Goal: Task Accomplishment & Management: Manage account settings

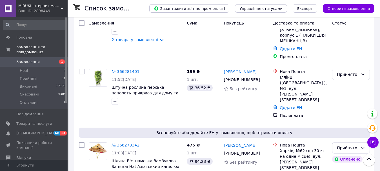
scroll to position [338, 0]
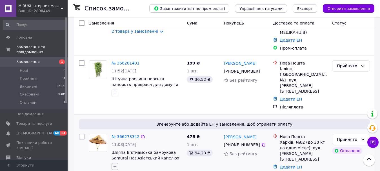
click at [116, 165] on icon "button" at bounding box center [115, 166] width 3 height 3
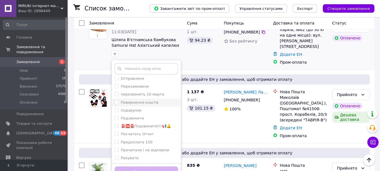
scroll to position [312, 0]
click at [117, 124] on input "✅ Сьогодні Відправка" at bounding box center [117, 126] width 4 height 4
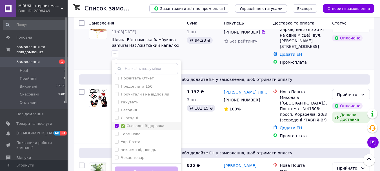
checkbox input "true"
click at [134, 166] on button "Додати мітку" at bounding box center [146, 171] width 63 height 11
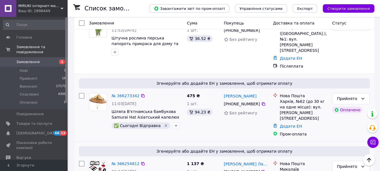
scroll to position [366, 0]
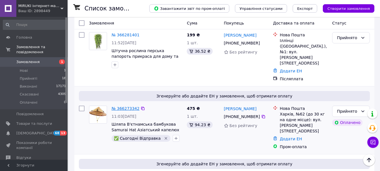
click at [123, 106] on link "№ 366273342" at bounding box center [126, 108] width 28 height 5
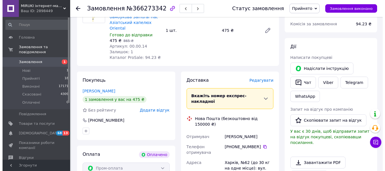
scroll to position [225, 0]
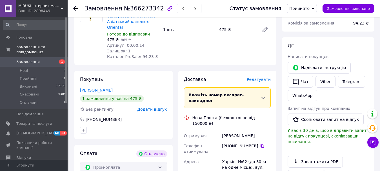
click at [261, 77] on span "Редагувати" at bounding box center [259, 79] width 24 height 5
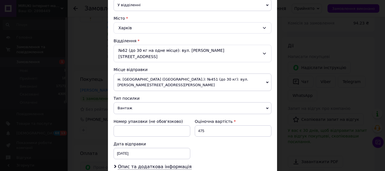
scroll to position [169, 0]
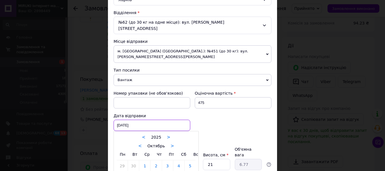
click at [122, 120] on div "[DATE] < 2025 > < Октябрь > Пн Вт Ср Чт Пт Сб Вс 29 30 1 2 3 4 5 6 7 8 9 10 11 …" at bounding box center [152, 125] width 77 height 11
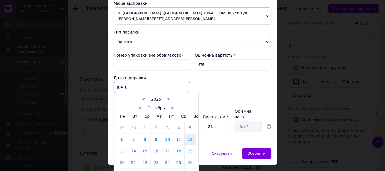
scroll to position [216, 0]
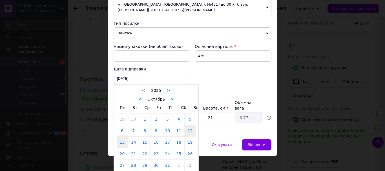
click at [123, 137] on link "13" at bounding box center [122, 142] width 11 height 11
type input "[DATE]"
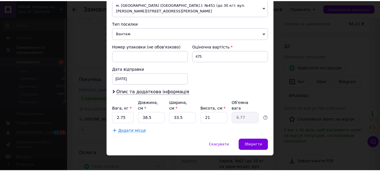
scroll to position [203, 0]
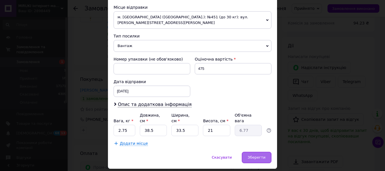
click at [255, 155] on span "Зберегти" at bounding box center [257, 157] width 18 height 4
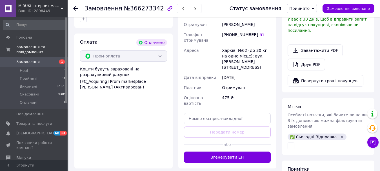
scroll to position [338, 0]
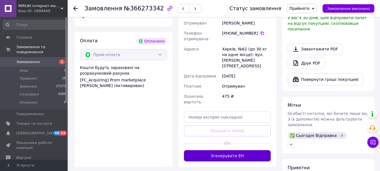
click at [234, 150] on button "Згенерувати ЕН" at bounding box center [227, 155] width 87 height 11
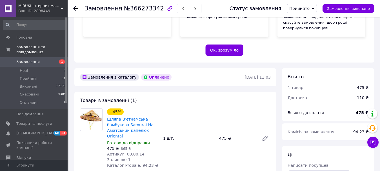
scroll to position [113, 0]
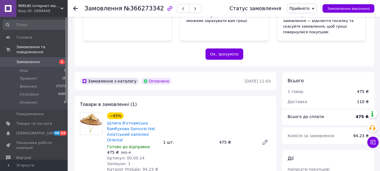
click at [75, 6] on div at bounding box center [75, 9] width 5 height 6
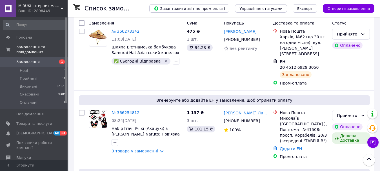
scroll to position [423, 0]
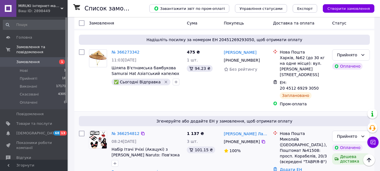
click at [123, 170] on link "3 товара у замовленні" at bounding box center [135, 172] width 46 height 5
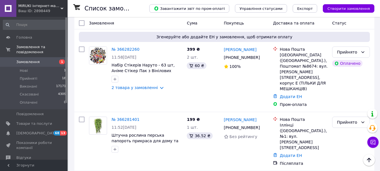
scroll to position [254, 0]
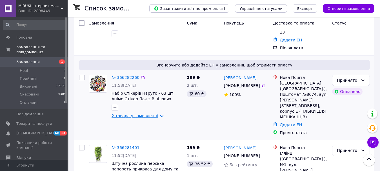
click at [115, 114] on link "2 товара у замовленні" at bounding box center [135, 116] width 46 height 5
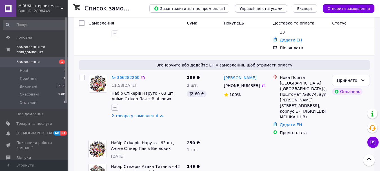
click at [113, 104] on button "button" at bounding box center [115, 107] width 7 height 7
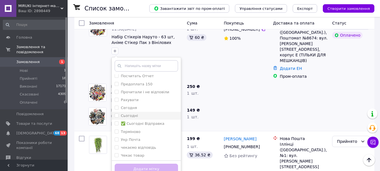
scroll to position [312, 0]
click at [116, 121] on input "✅ Сьогодні Відправка" at bounding box center [117, 123] width 4 height 4
checkbox input "true"
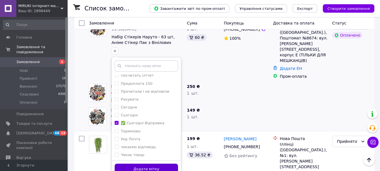
click at [129, 164] on button "Додати мітку" at bounding box center [146, 169] width 63 height 11
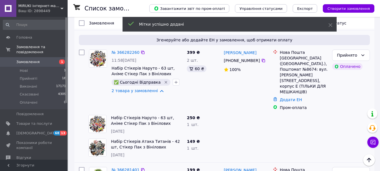
scroll to position [225, 0]
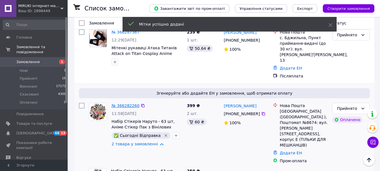
click at [121, 103] on link "№ 366282260" at bounding box center [126, 105] width 28 height 5
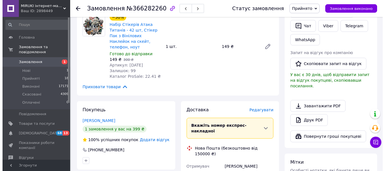
scroll to position [282, 0]
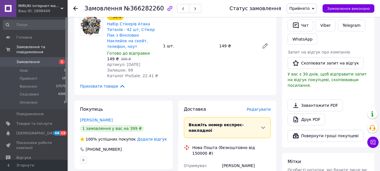
click at [253, 107] on span "Редагувати" at bounding box center [259, 109] width 24 height 5
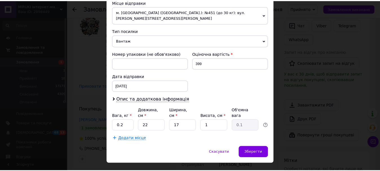
scroll to position [209, 0]
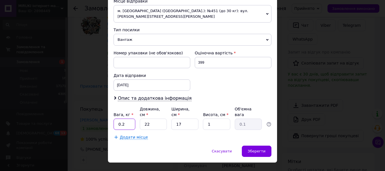
click at [123, 119] on input "0.2" at bounding box center [125, 124] width 22 height 11
type input "0.1"
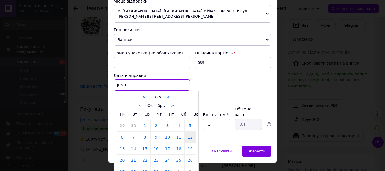
click at [126, 79] on div "[DATE] < 2025 > < Октябрь > Пн Вт Ср Чт Пт Сб Вс 29 30 1 2 3 4 5 6 7 8 9 10 11 …" at bounding box center [152, 84] width 77 height 11
click at [121, 143] on link "13" at bounding box center [122, 148] width 11 height 11
type input "[DATE]"
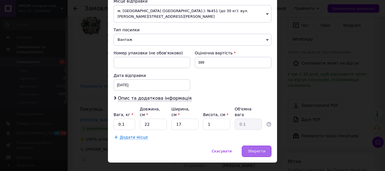
click at [253, 149] on span "Зберегти" at bounding box center [257, 151] width 18 height 4
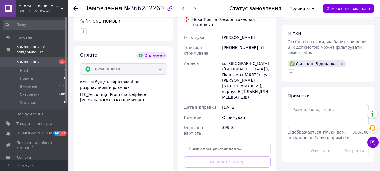
scroll to position [423, 0]
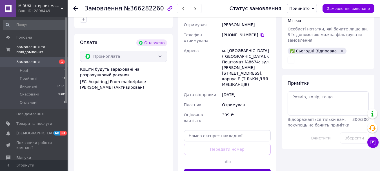
click at [236, 169] on button "Згенерувати ЕН" at bounding box center [227, 174] width 87 height 11
